Goal: Task Accomplishment & Management: Use online tool/utility

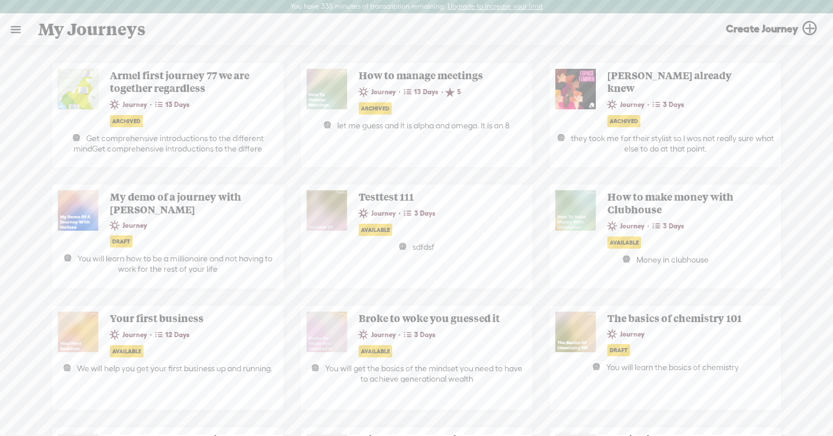
click at [12, 33] on link at bounding box center [16, 29] width 30 height 30
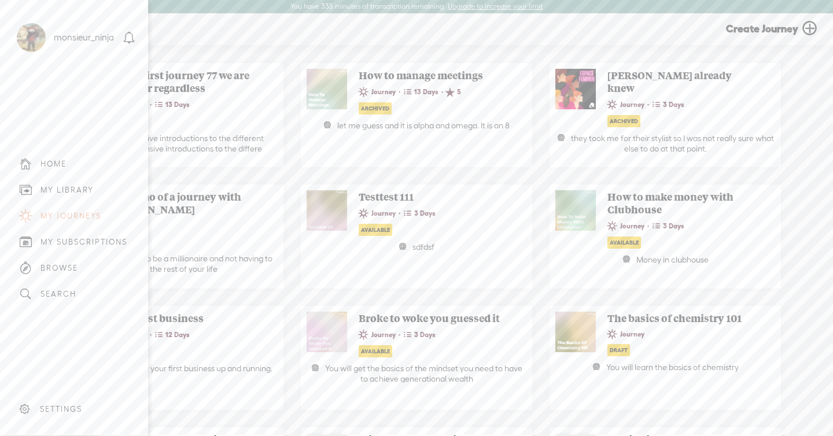
click at [79, 187] on div "MY LIBRARY" at bounding box center [66, 190] width 53 height 10
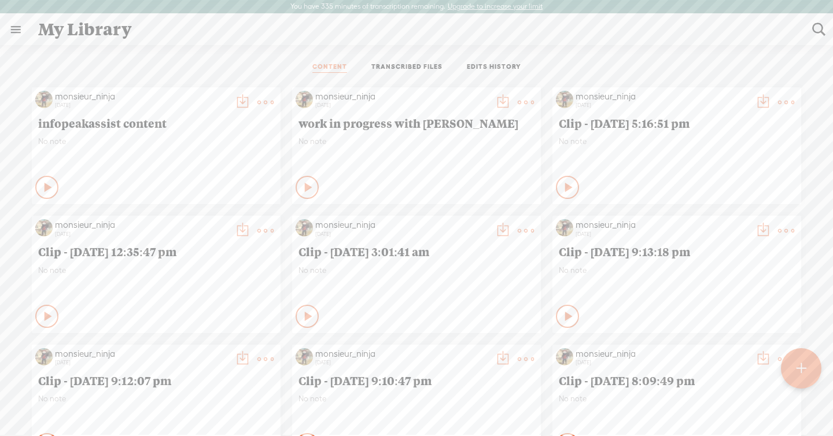
click at [378, 65] on link "TRANSCRIBED FILES" at bounding box center [406, 67] width 71 height 10
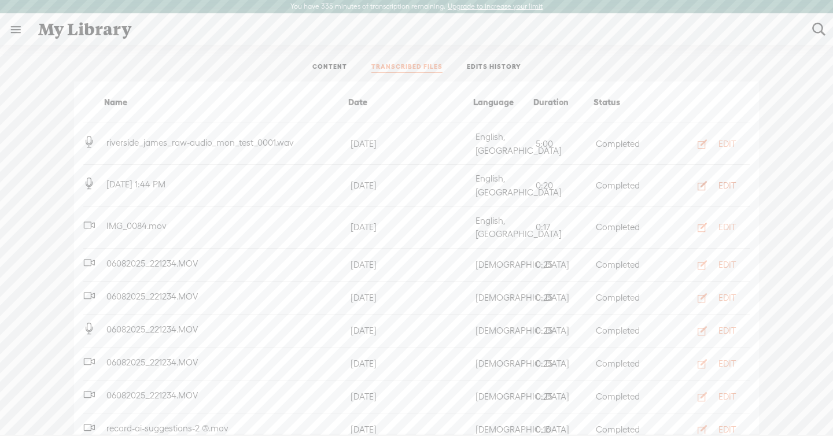
click at [707, 180] on icon "button" at bounding box center [702, 186] width 12 height 12
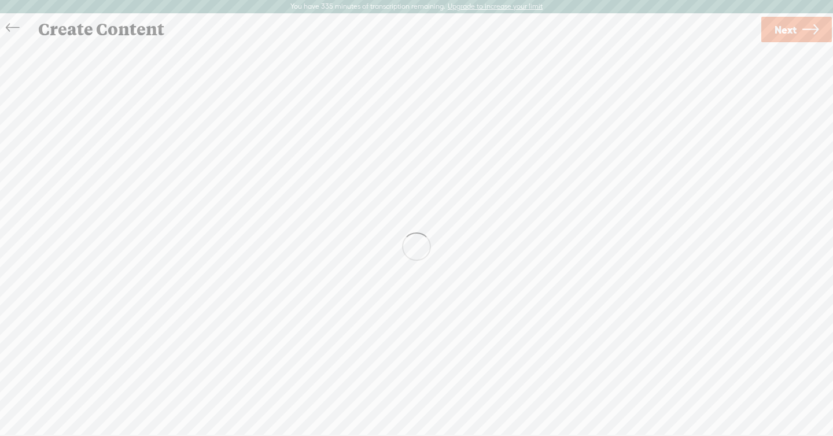
scroll to position [1, 0]
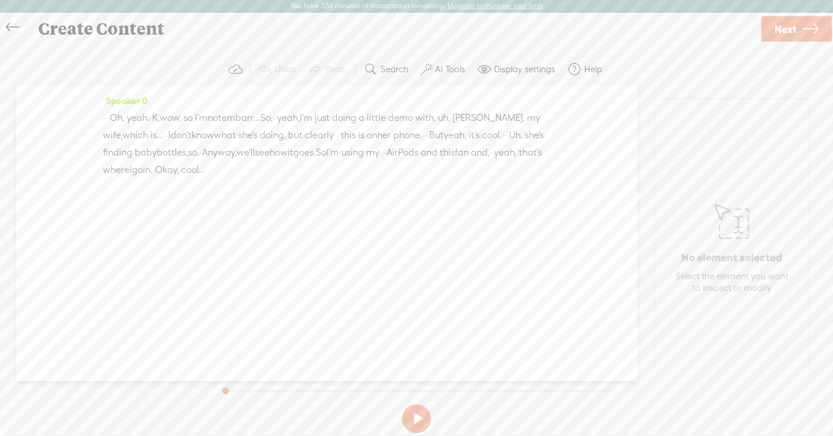
click at [435, 66] on label "AI Tools" at bounding box center [450, 70] width 30 height 12
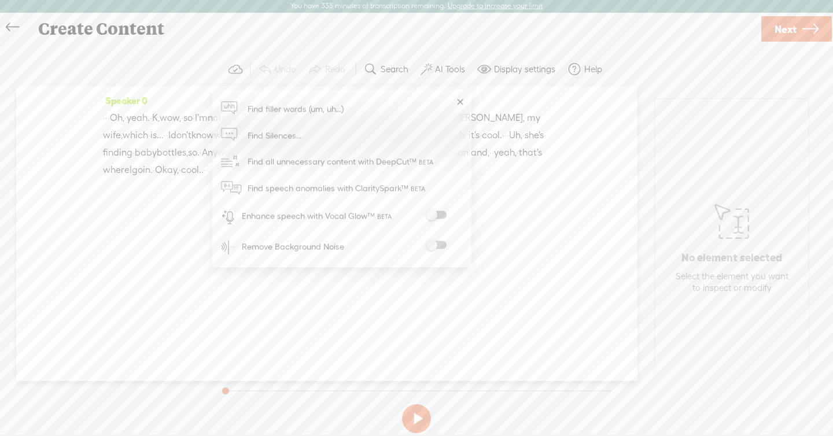
click at [535, 233] on div "Speaker 0 · · · Oh, · yeah. · K, wow, · so · I'm · not embarr... So, · · yeah, …" at bounding box center [326, 233] width 621 height 295
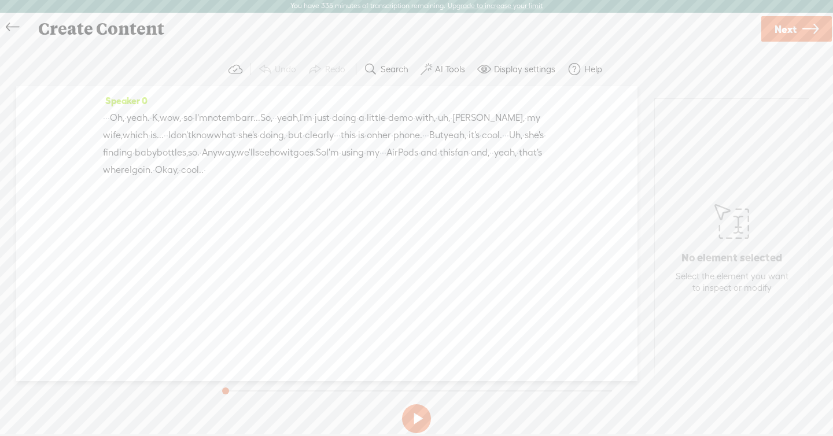
click at [441, 79] on button "AI Tools" at bounding box center [444, 69] width 57 height 23
